Goal: Task Accomplishment & Management: Use online tool/utility

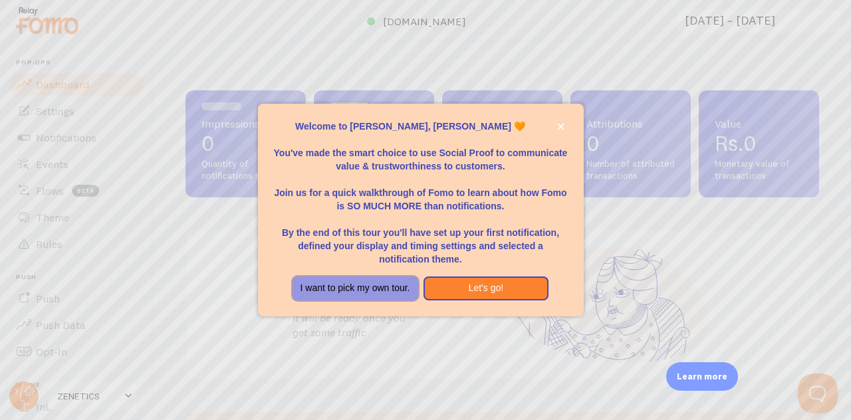
click at [377, 288] on button "I want to pick my own tour." at bounding box center [355, 288] width 126 height 24
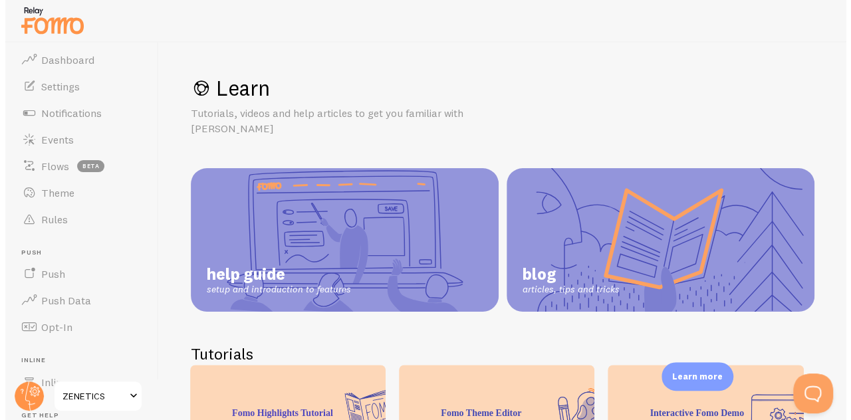
scroll to position [19, 0]
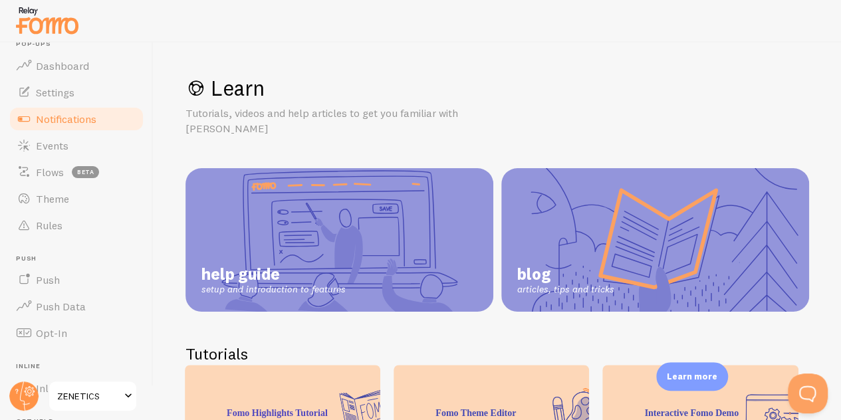
click at [85, 111] on link "Notifications" at bounding box center [76, 119] width 137 height 27
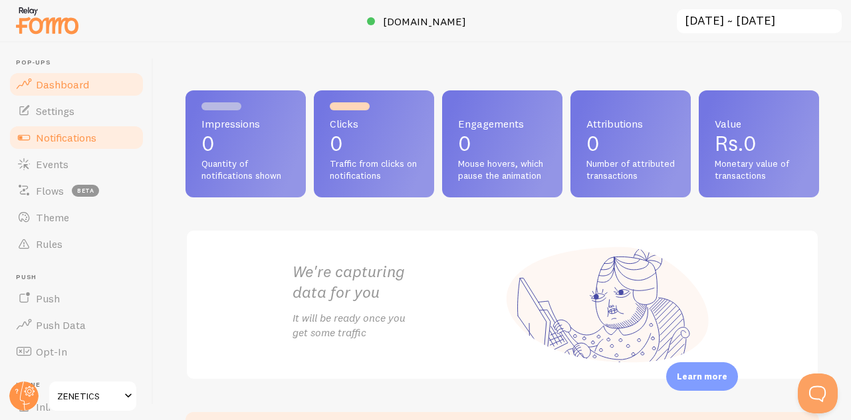
click at [78, 134] on span "Notifications" at bounding box center [66, 137] width 60 height 13
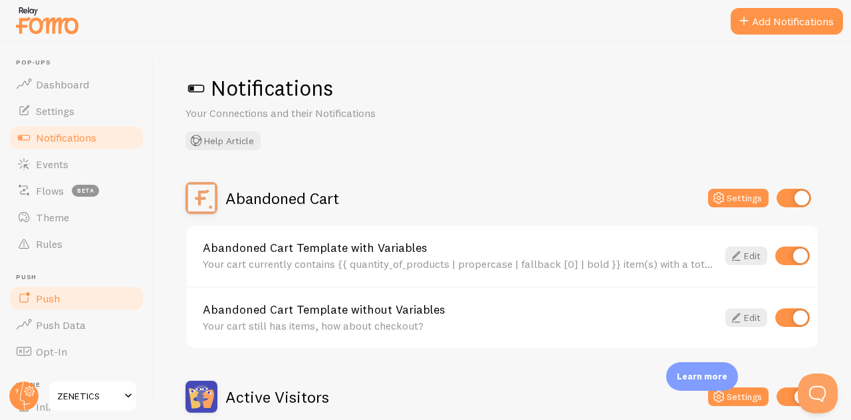
click at [80, 305] on link "Push" at bounding box center [76, 298] width 137 height 27
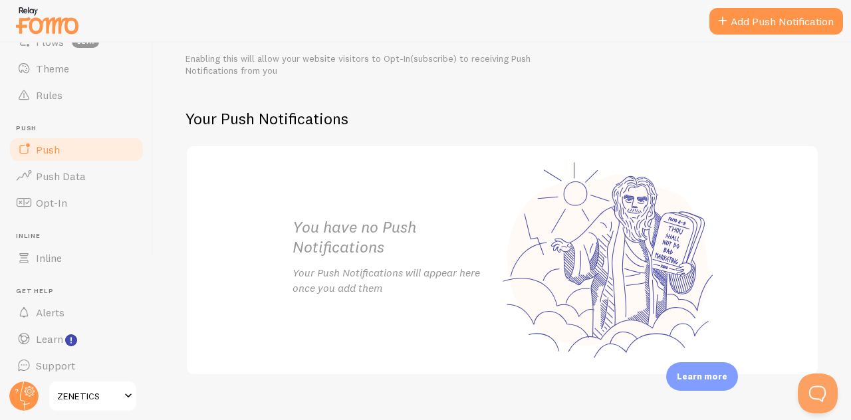
scroll to position [156, 0]
